Goal: Transaction & Acquisition: Subscribe to service/newsletter

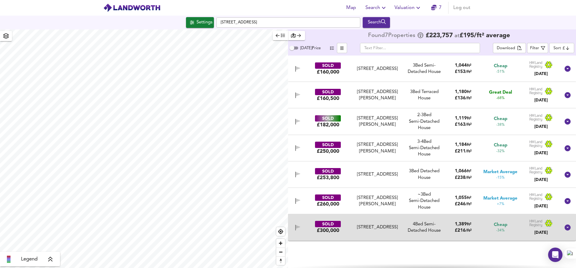
click at [432, 10] on link "7" at bounding box center [436, 8] width 10 height 8
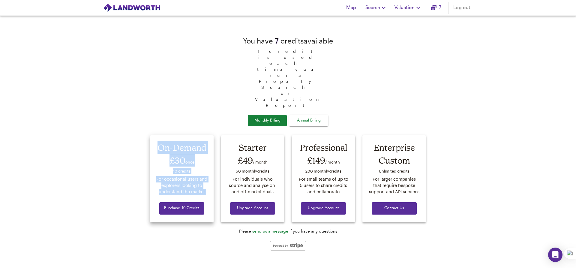
drag, startPoint x: 158, startPoint y: 121, endPoint x: 202, endPoint y: 172, distance: 66.8
click at [202, 172] on div "On-Demand £30 once 10 credit s For occasional users and explorers looking to un…" at bounding box center [182, 178] width 64 height 87
click at [202, 195] on div "Purchase 10 Credits" at bounding box center [182, 205] width 52 height 20
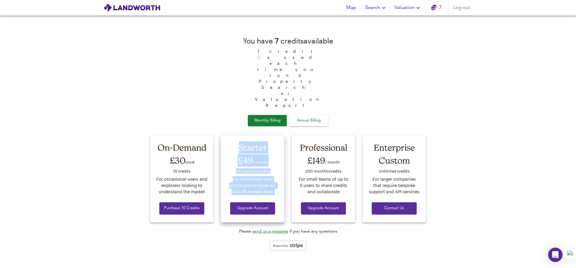
drag, startPoint x: 238, startPoint y: 121, endPoint x: 273, endPoint y: 176, distance: 64.4
click at [273, 176] on div "Starter £49 / month 50 monthly credit s For individuals who source and analyse …" at bounding box center [253, 178] width 64 height 87
click at [273, 195] on div "Upgrade Account" at bounding box center [252, 205] width 52 height 20
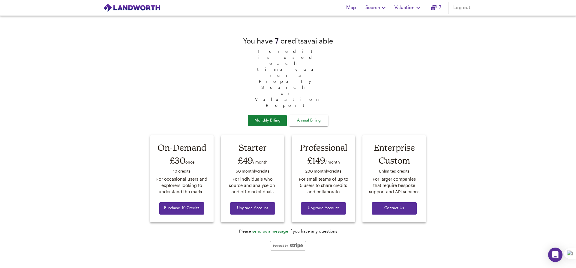
click at [317, 117] on span "Annual Billing" at bounding box center [309, 120] width 30 height 7
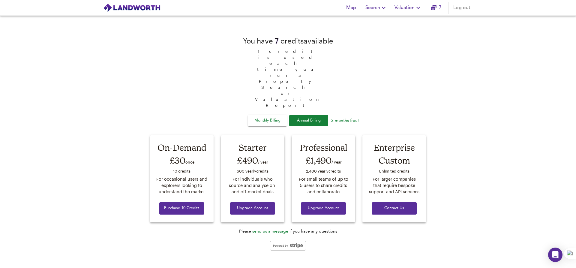
click at [267, 115] on button "Monthly Billing" at bounding box center [267, 121] width 39 height 12
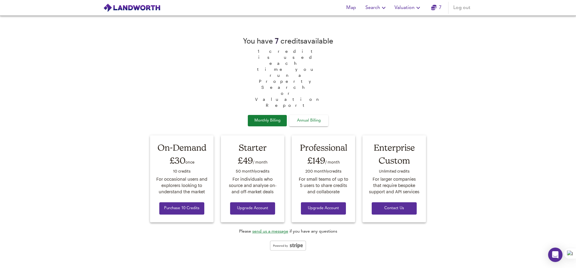
click at [308, 117] on span "Annual Billing" at bounding box center [309, 120] width 30 height 7
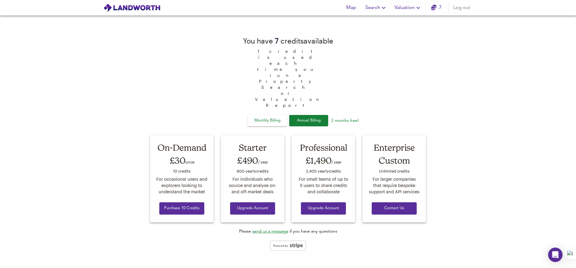
click at [312, 115] on div "Monthly Billing Annual Billing" at bounding box center [288, 121] width 80 height 12
click at [284, 115] on button "Monthly Billing" at bounding box center [267, 121] width 39 height 12
